Goal: Find specific page/section: Find specific page/section

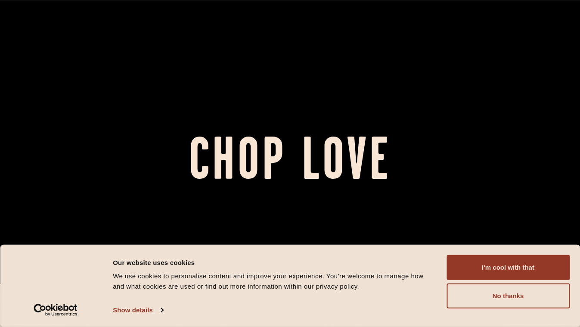
scroll to position [43, 0]
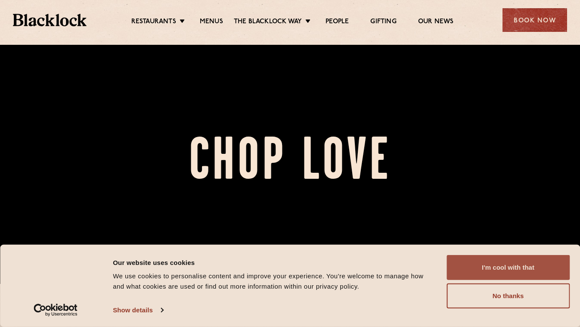
click at [512, 261] on button "I'm cool with that" at bounding box center [508, 267] width 123 height 25
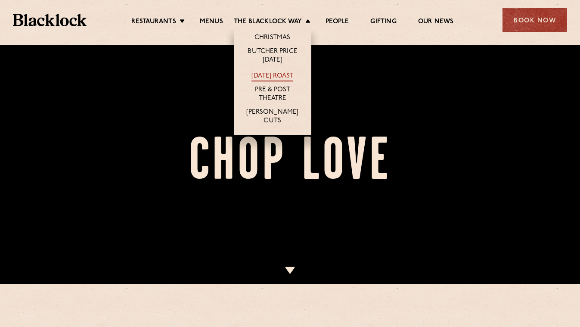
click at [277, 72] on link "[DATE] Roast" at bounding box center [273, 76] width 42 height 9
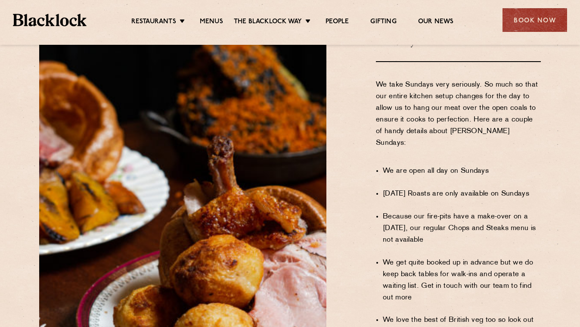
scroll to position [469, 0]
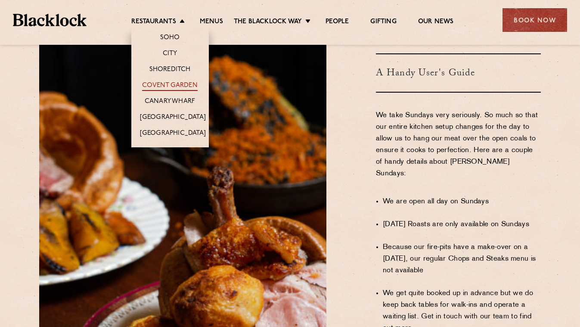
click at [171, 84] on link "Covent Garden" at bounding box center [170, 85] width 56 height 9
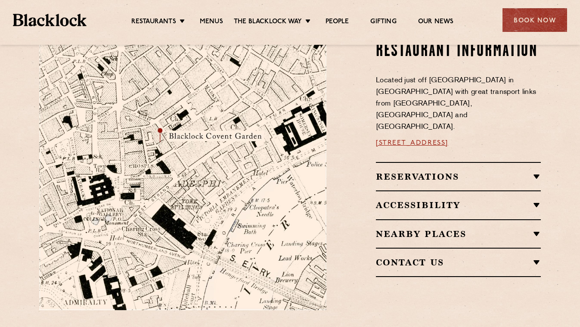
scroll to position [474, 0]
